Goal: Find specific page/section: Find specific page/section

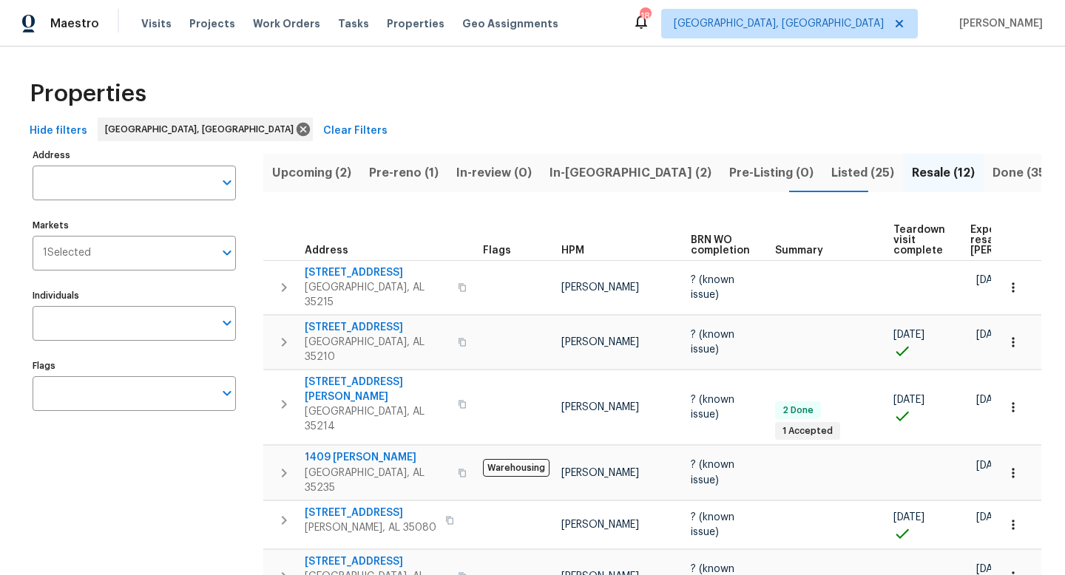
click at [557, 174] on span "In-[GEOGRAPHIC_DATA] (2)" at bounding box center [630, 173] width 162 height 21
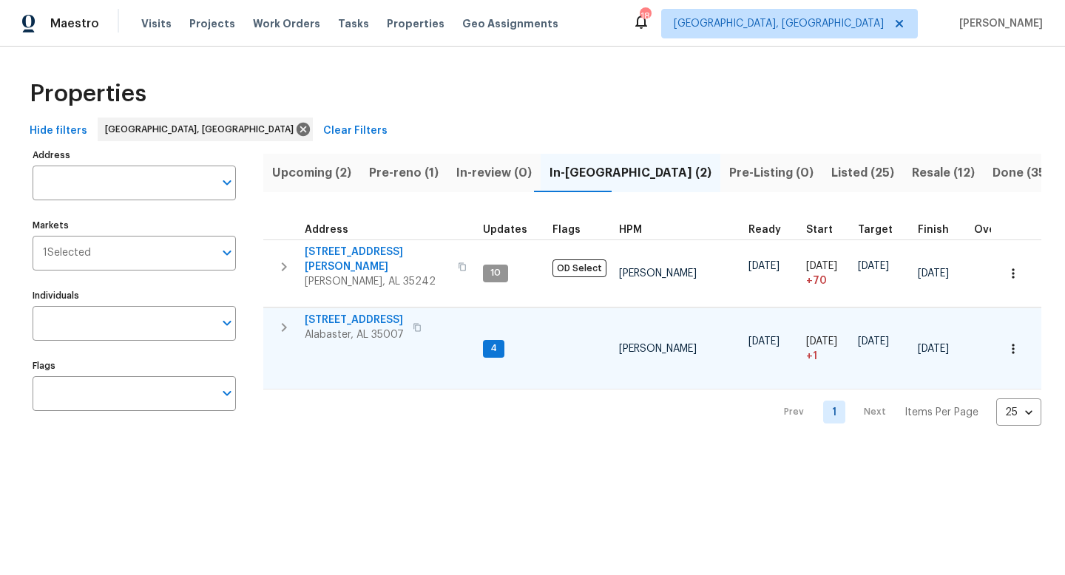
click at [334, 313] on span "121 Old Spanish Trl" at bounding box center [354, 320] width 99 height 15
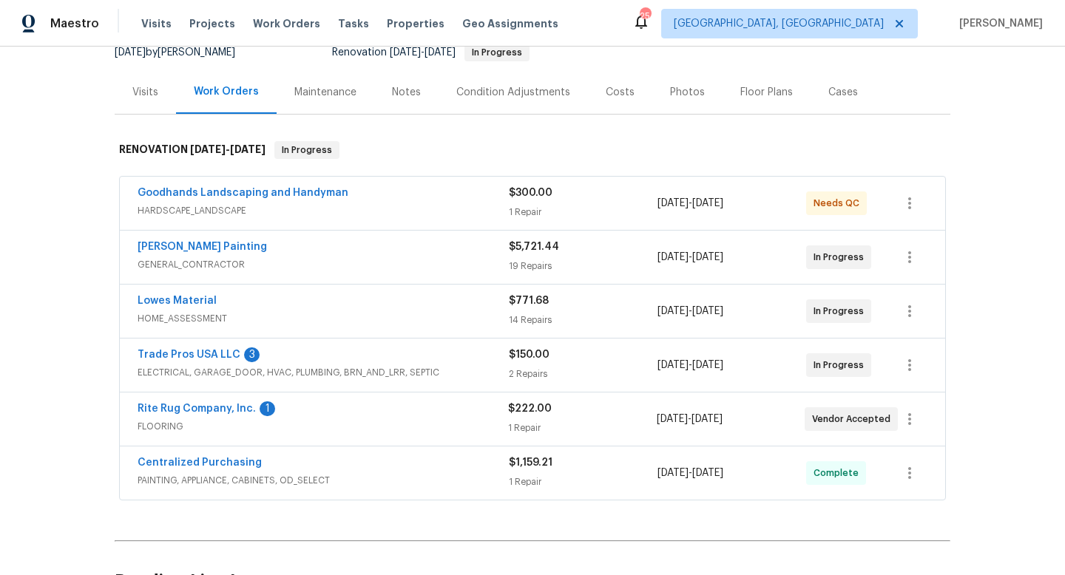
scroll to position [155, 0]
click at [183, 406] on link "Rite Rug Company, Inc." at bounding box center [197, 408] width 118 height 10
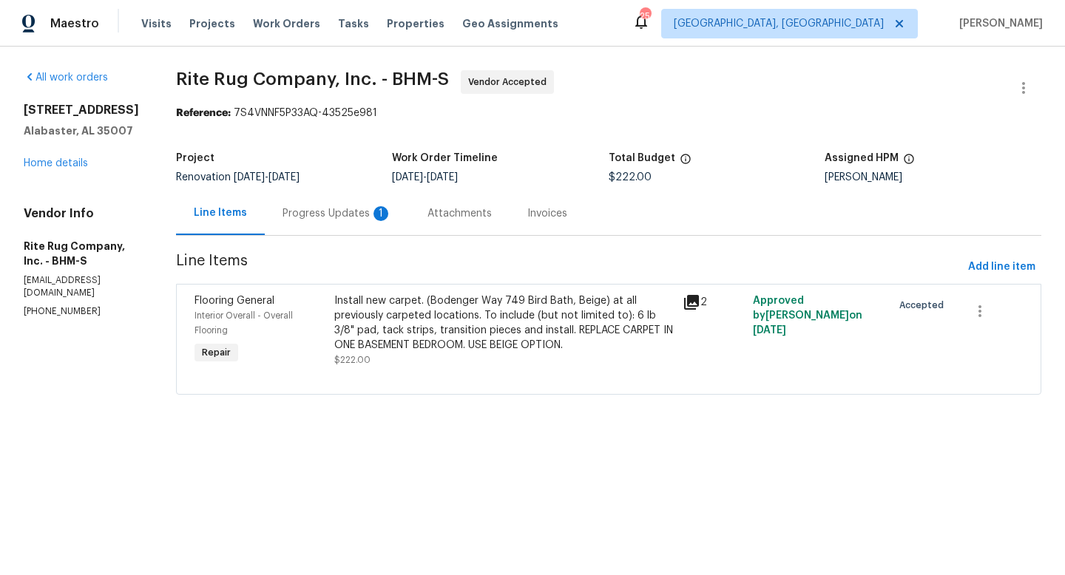
click at [344, 191] on div "Project Renovation 8/4/2025 - 8/12/2025 Work Order Timeline 8/5/2025 - 8/11/202…" at bounding box center [608, 167] width 865 height 47
click at [341, 219] on div "Progress Updates 1" at bounding box center [336, 213] width 109 height 15
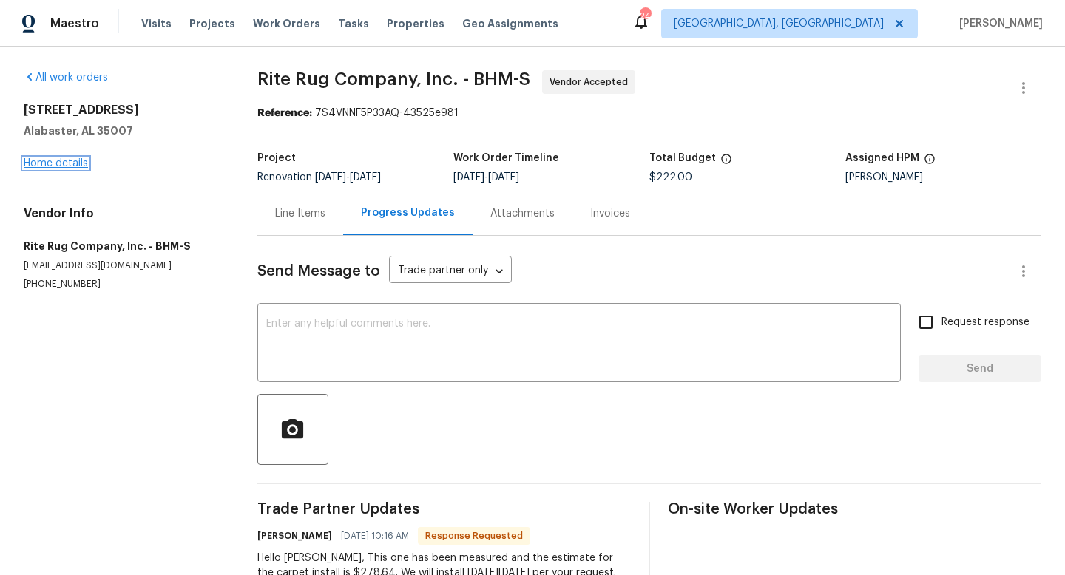
click at [31, 168] on link "Home details" at bounding box center [56, 163] width 64 height 10
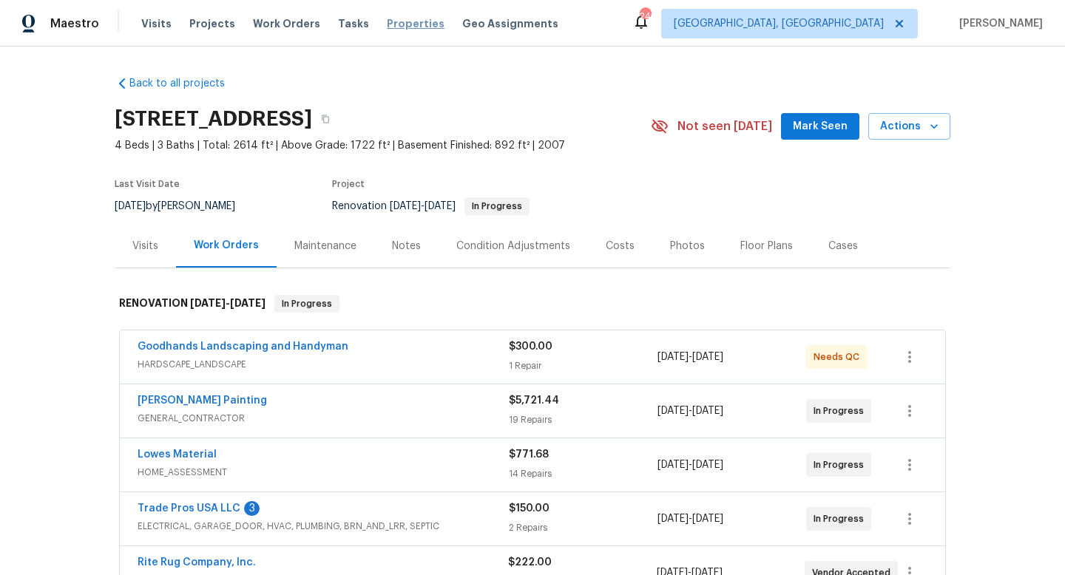
click at [387, 22] on span "Properties" at bounding box center [416, 23] width 58 height 15
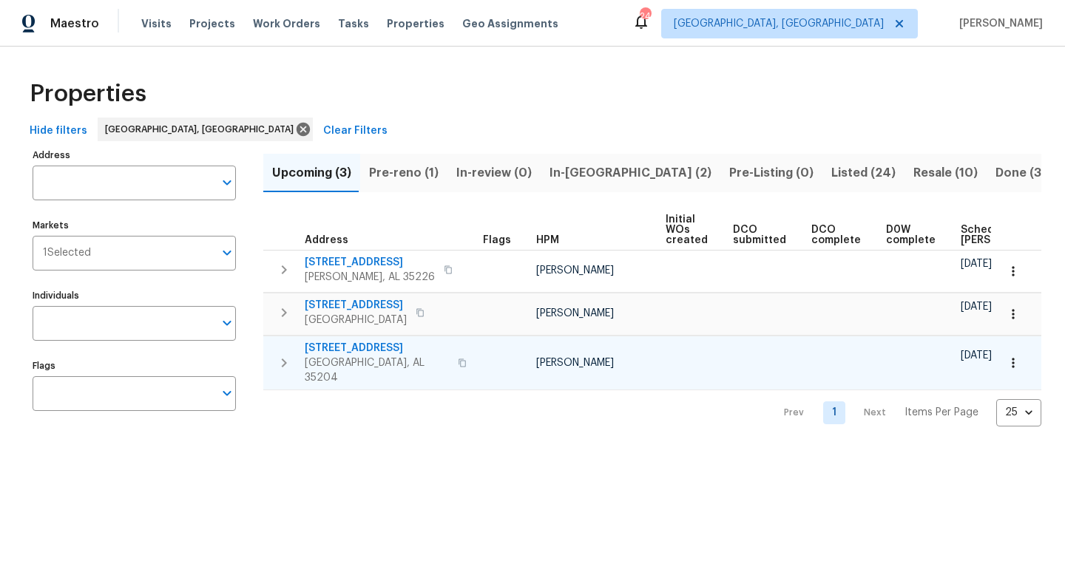
click at [333, 341] on span "[STREET_ADDRESS]" at bounding box center [377, 348] width 144 height 15
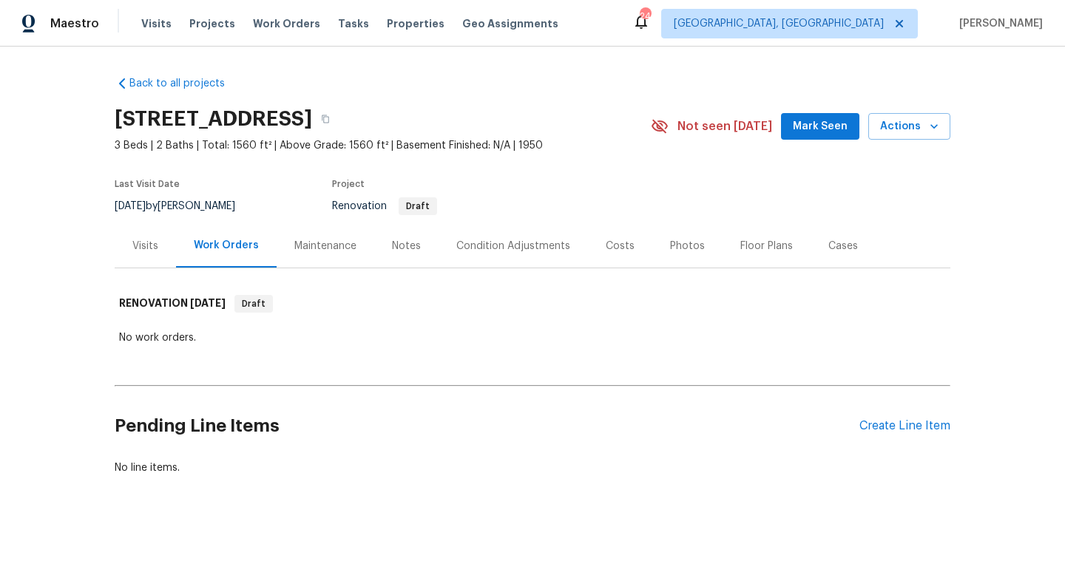
click at [622, 249] on div "Costs" at bounding box center [620, 246] width 29 height 15
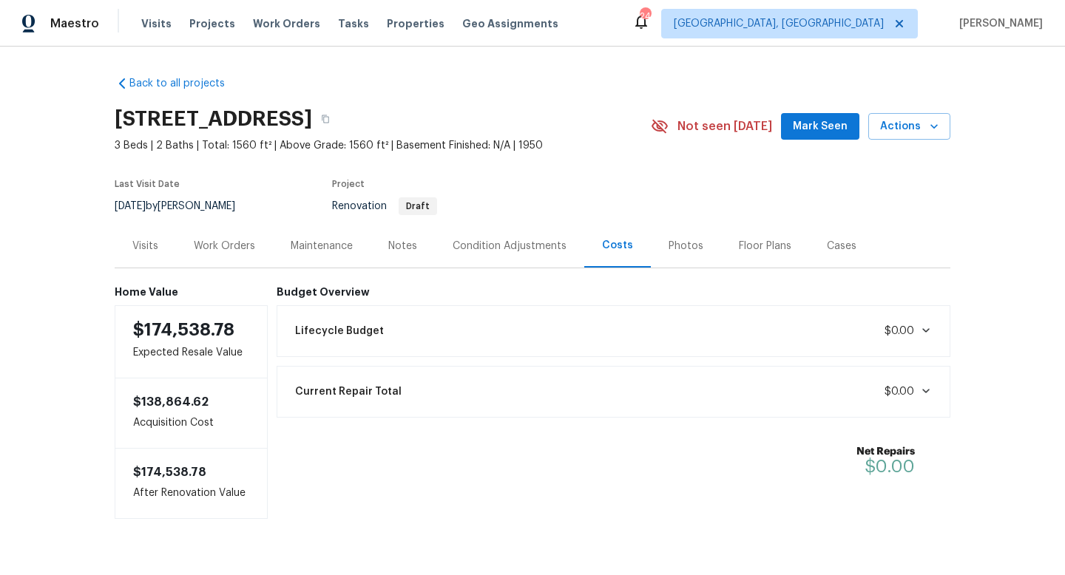
click at [144, 243] on div "Visits" at bounding box center [145, 246] width 26 height 15
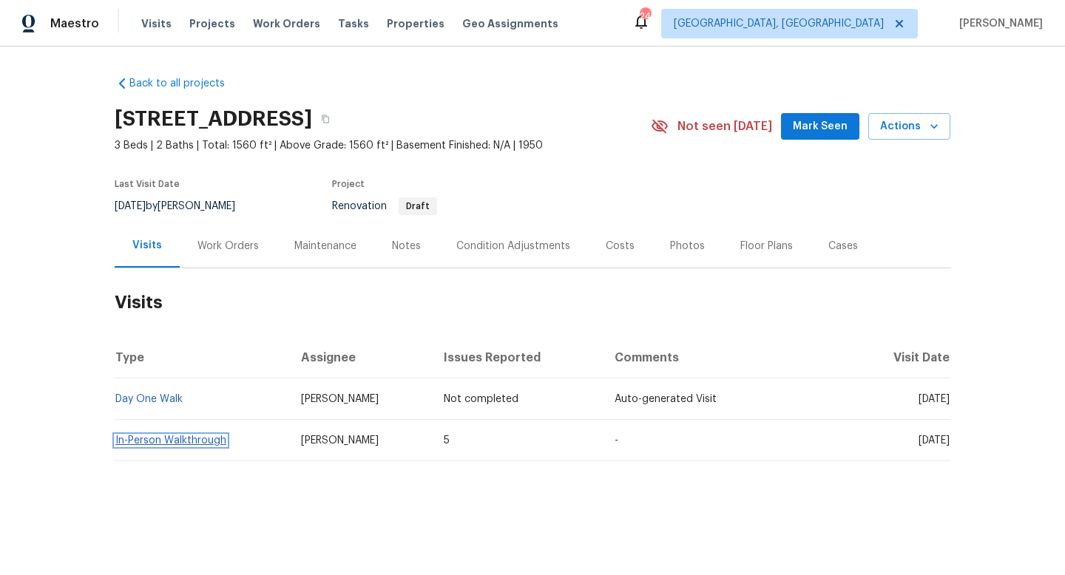
click at [149, 438] on link "In-Person Walkthrough" at bounding box center [170, 440] width 111 height 10
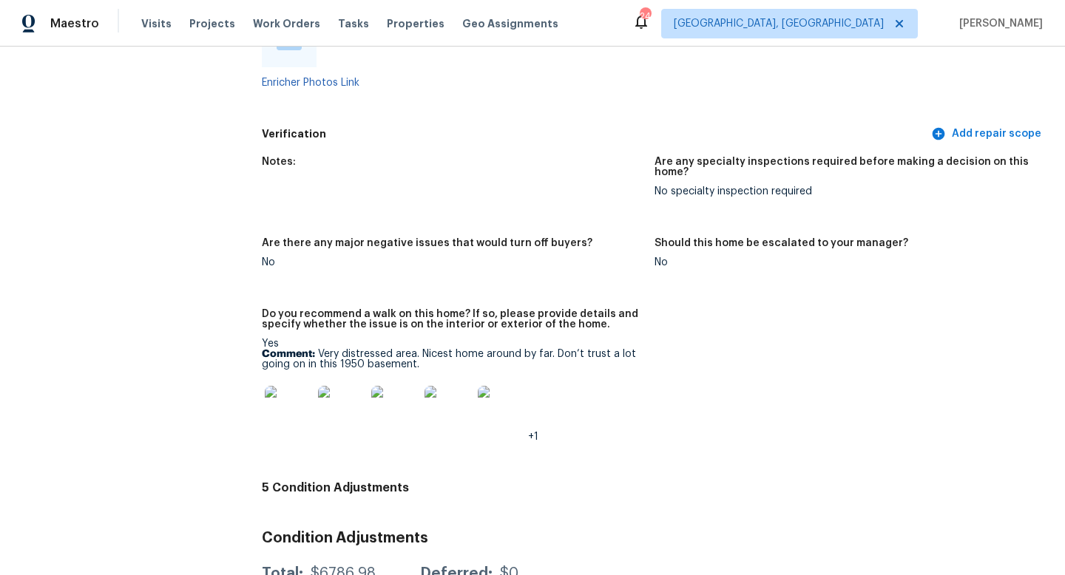
scroll to position [3105, 0]
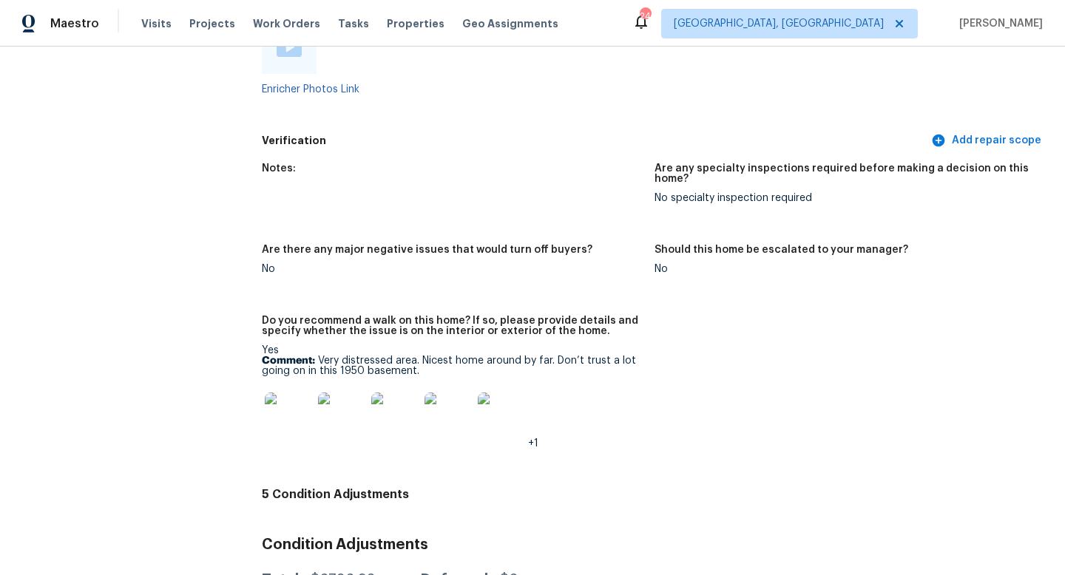
click at [294, 393] on img at bounding box center [288, 416] width 47 height 47
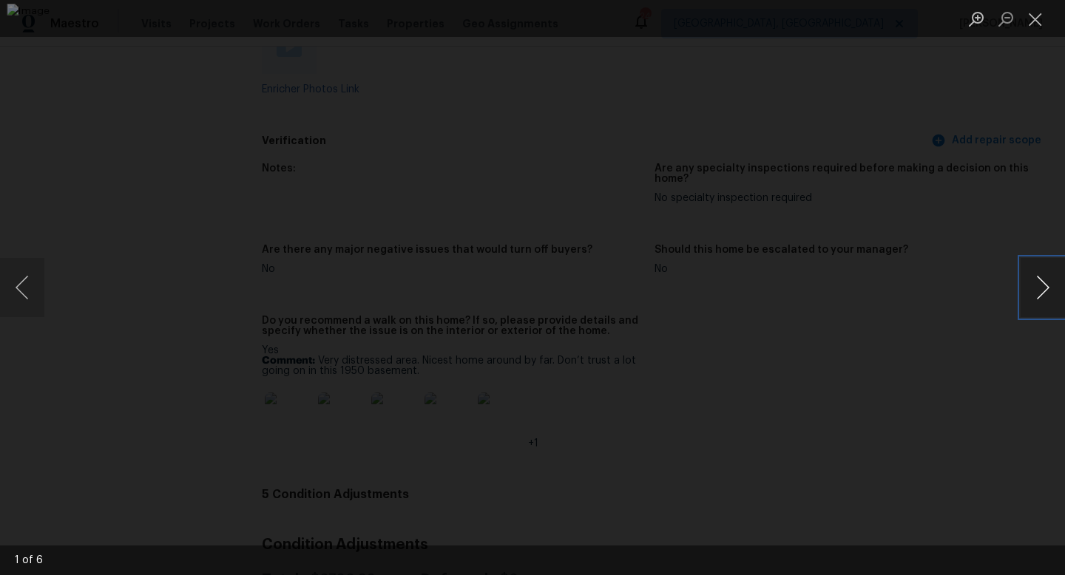
click at [1042, 286] on button "Next image" at bounding box center [1042, 287] width 44 height 59
click at [1042, 285] on button "Next image" at bounding box center [1042, 287] width 44 height 59
click at [1042, 284] on button "Next image" at bounding box center [1042, 287] width 44 height 59
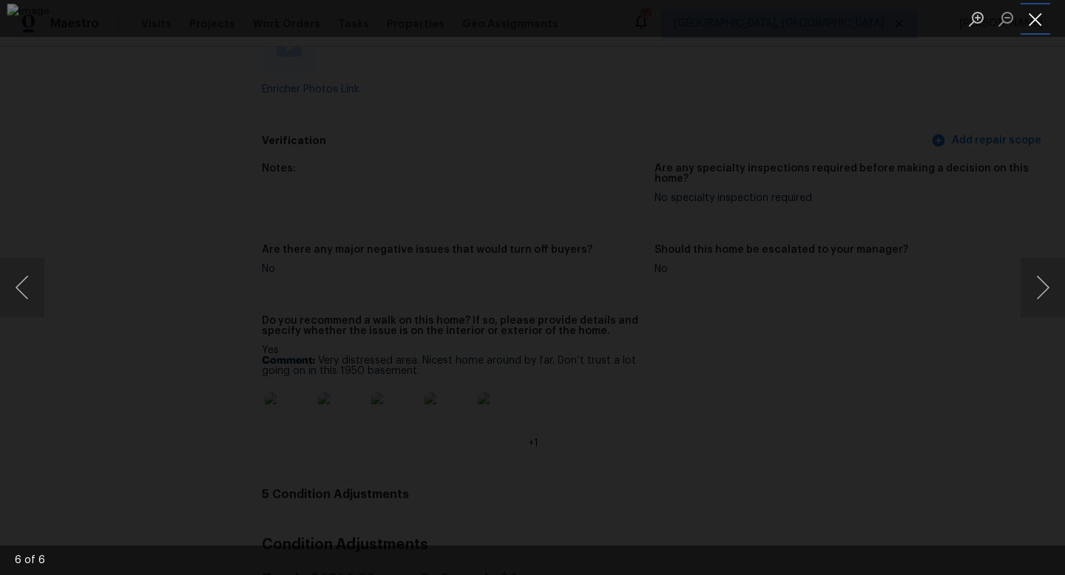
click at [1037, 25] on button "Close lightbox" at bounding box center [1035, 19] width 30 height 26
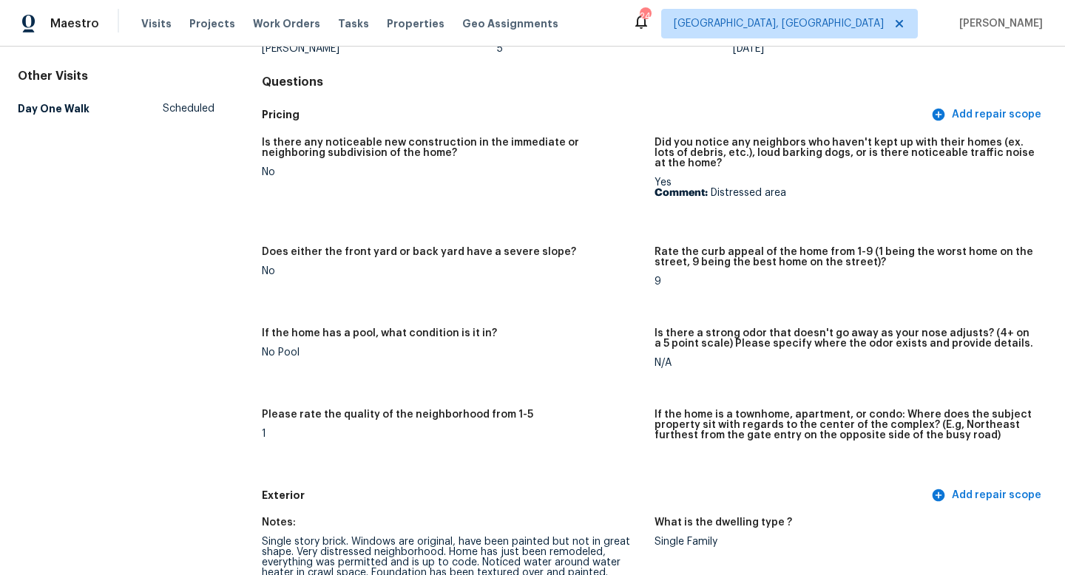
scroll to position [0, 0]
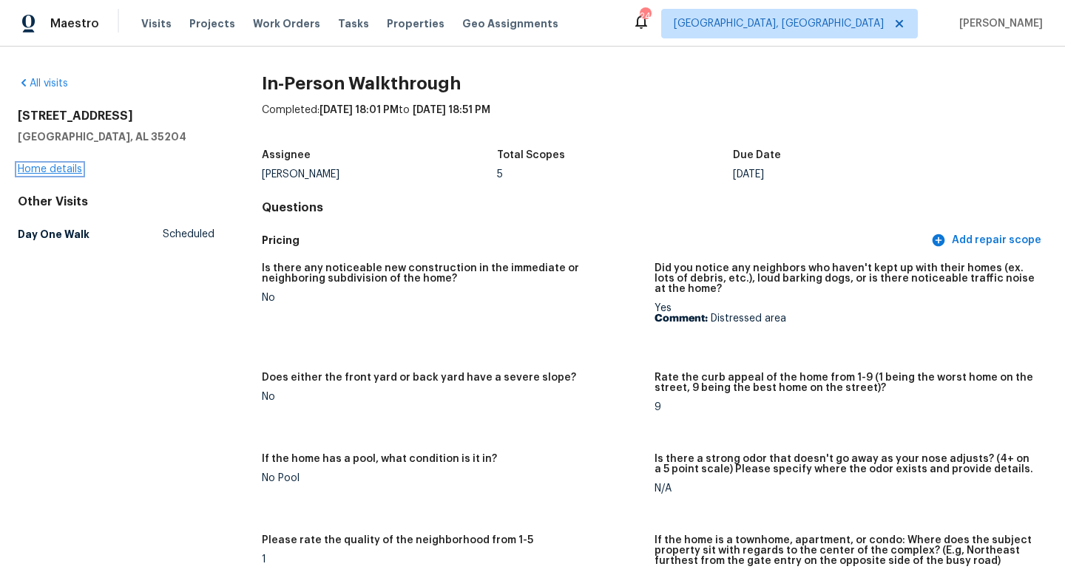
click at [33, 171] on link "Home details" at bounding box center [50, 169] width 64 height 10
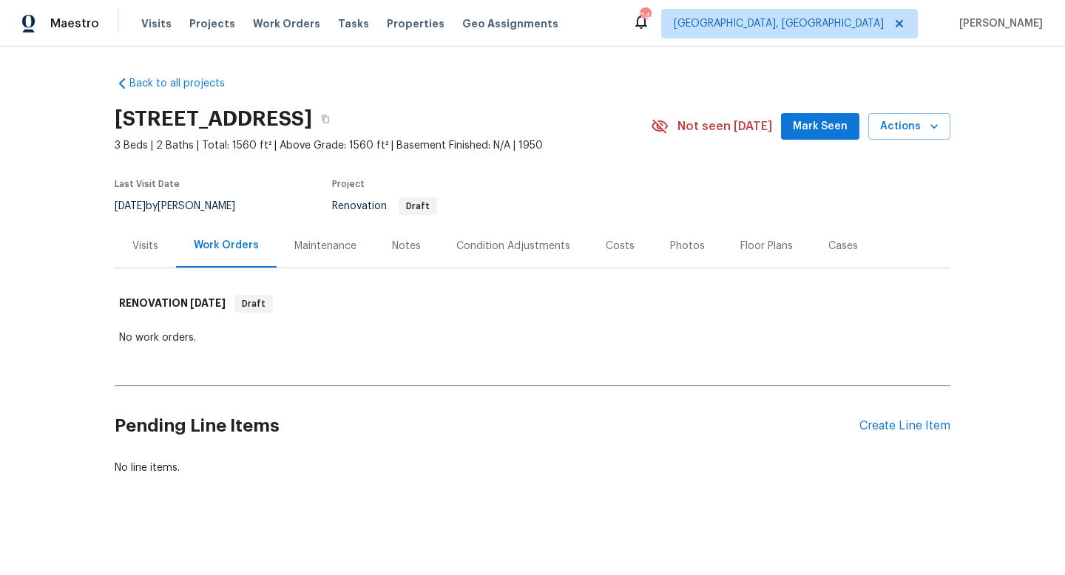
click at [617, 245] on div "Costs" at bounding box center [620, 246] width 29 height 15
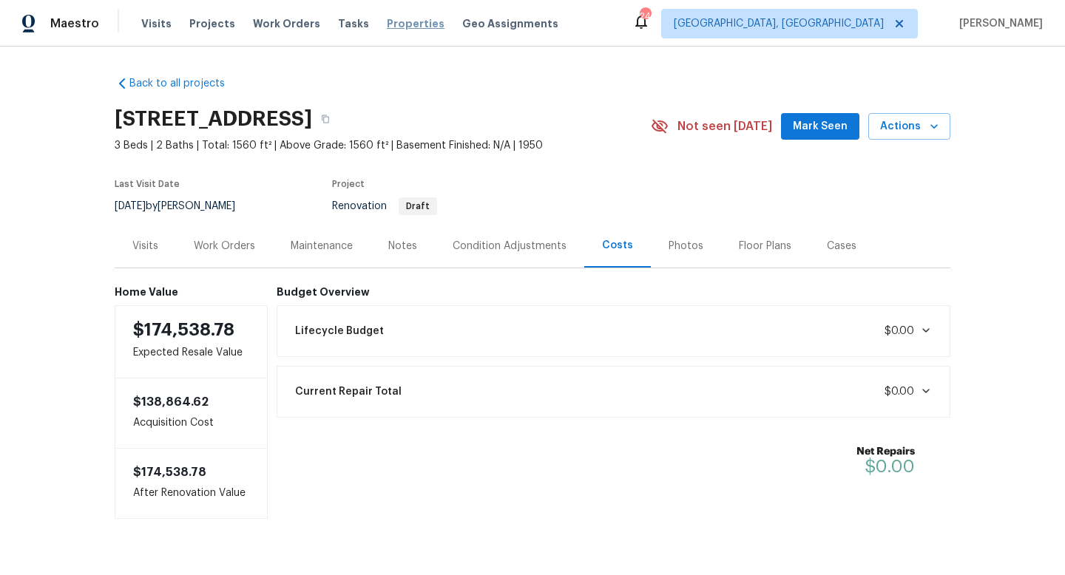
click at [393, 22] on span "Properties" at bounding box center [416, 23] width 58 height 15
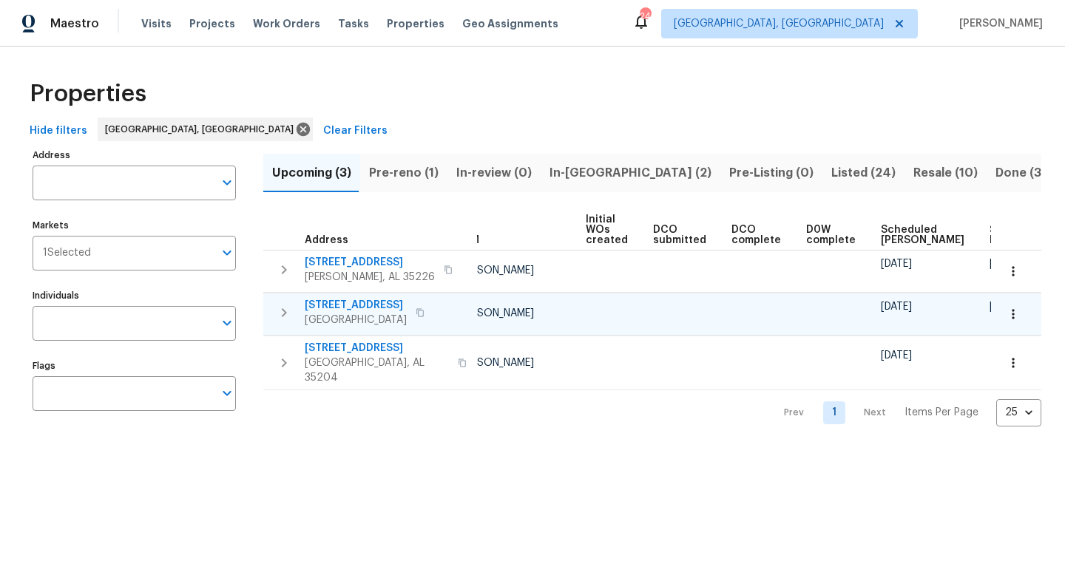
scroll to position [0, 79]
click at [374, 301] on span "[STREET_ADDRESS]" at bounding box center [356, 305] width 102 height 15
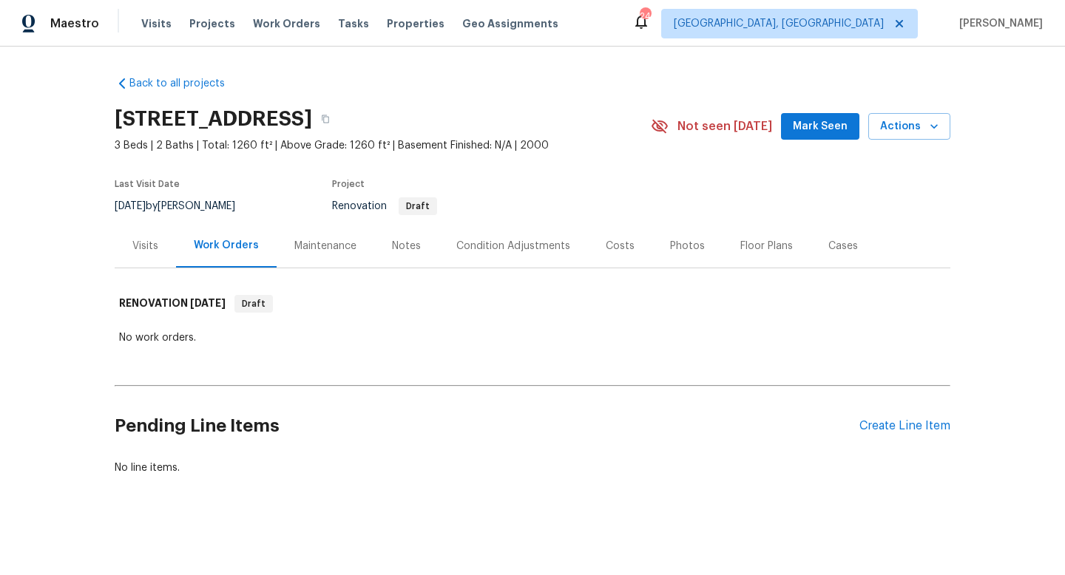
click at [617, 245] on div "Costs" at bounding box center [620, 246] width 29 height 15
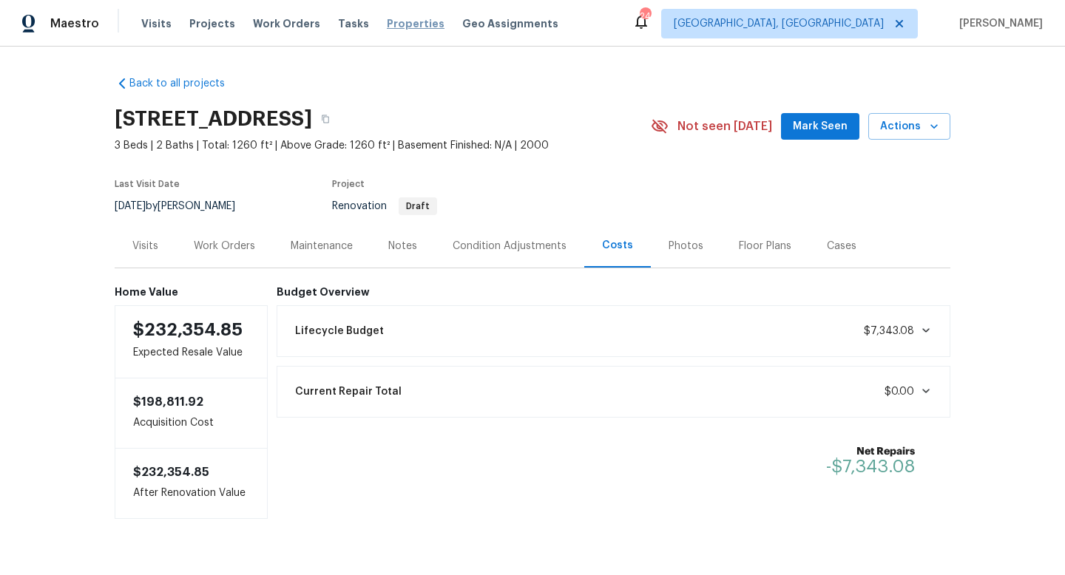
click at [387, 24] on span "Properties" at bounding box center [416, 23] width 58 height 15
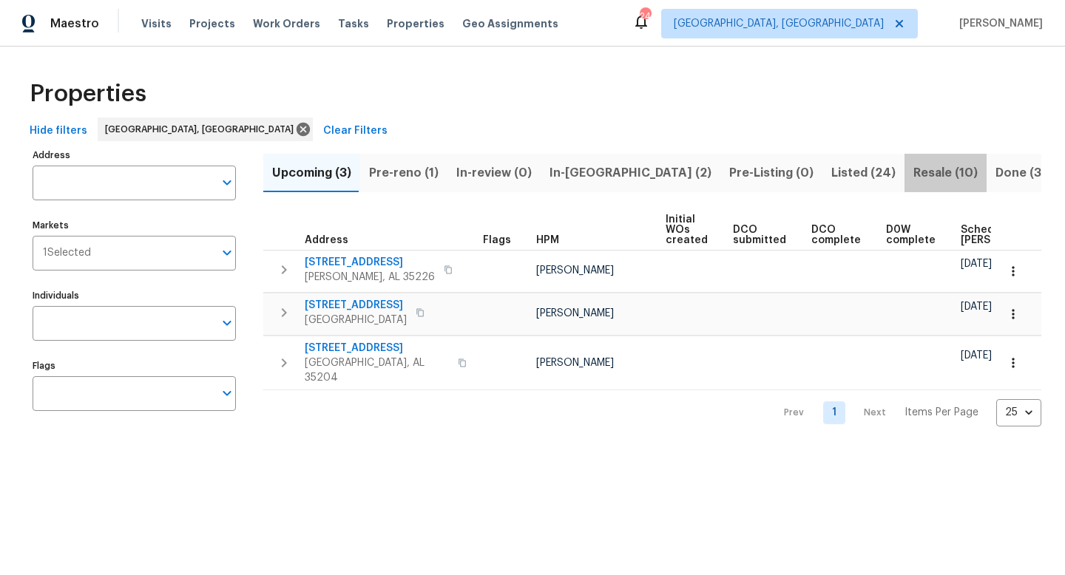
click at [913, 172] on span "Resale (10)" at bounding box center [945, 173] width 64 height 21
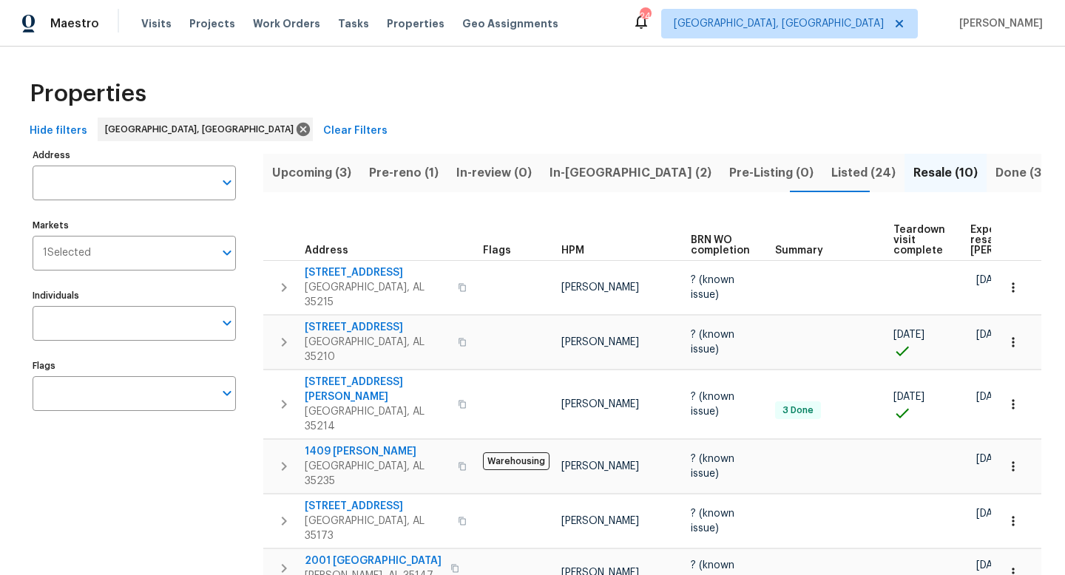
click at [581, 173] on span "In-[GEOGRAPHIC_DATA] (2)" at bounding box center [630, 173] width 162 height 21
